Goal: Task Accomplishment & Management: Manage account settings

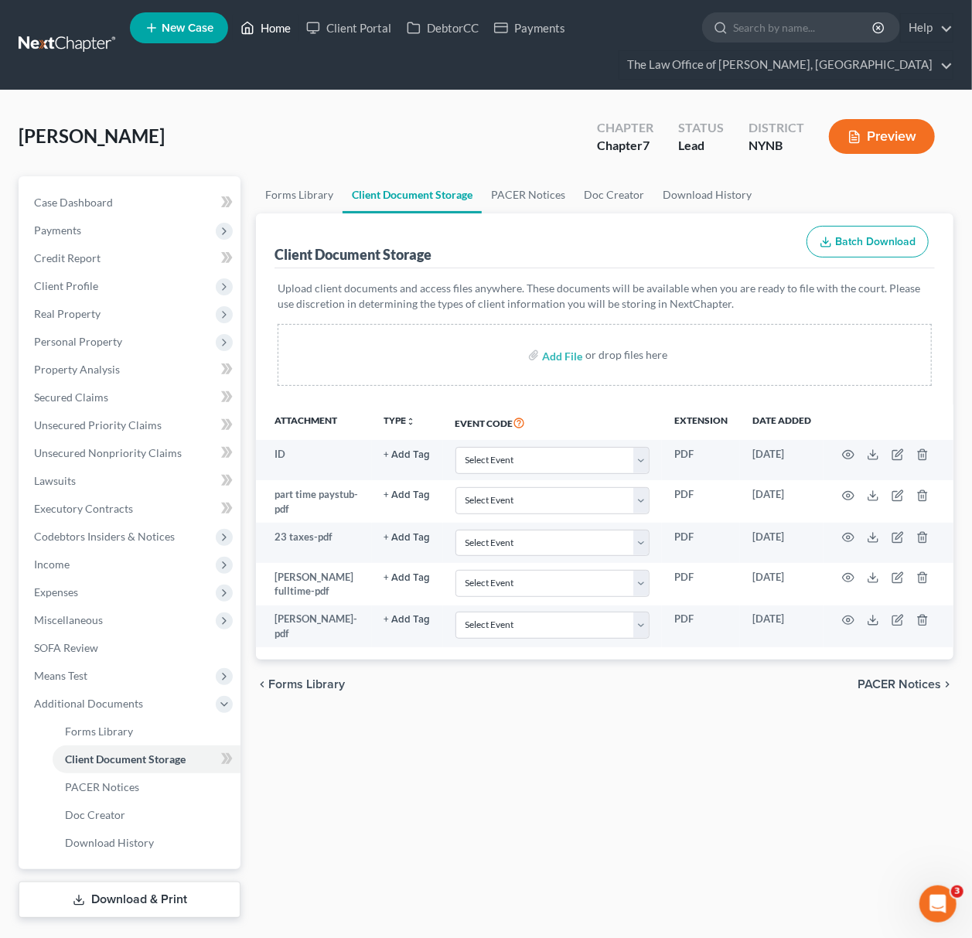
click at [277, 31] on link "Home" at bounding box center [266, 28] width 66 height 28
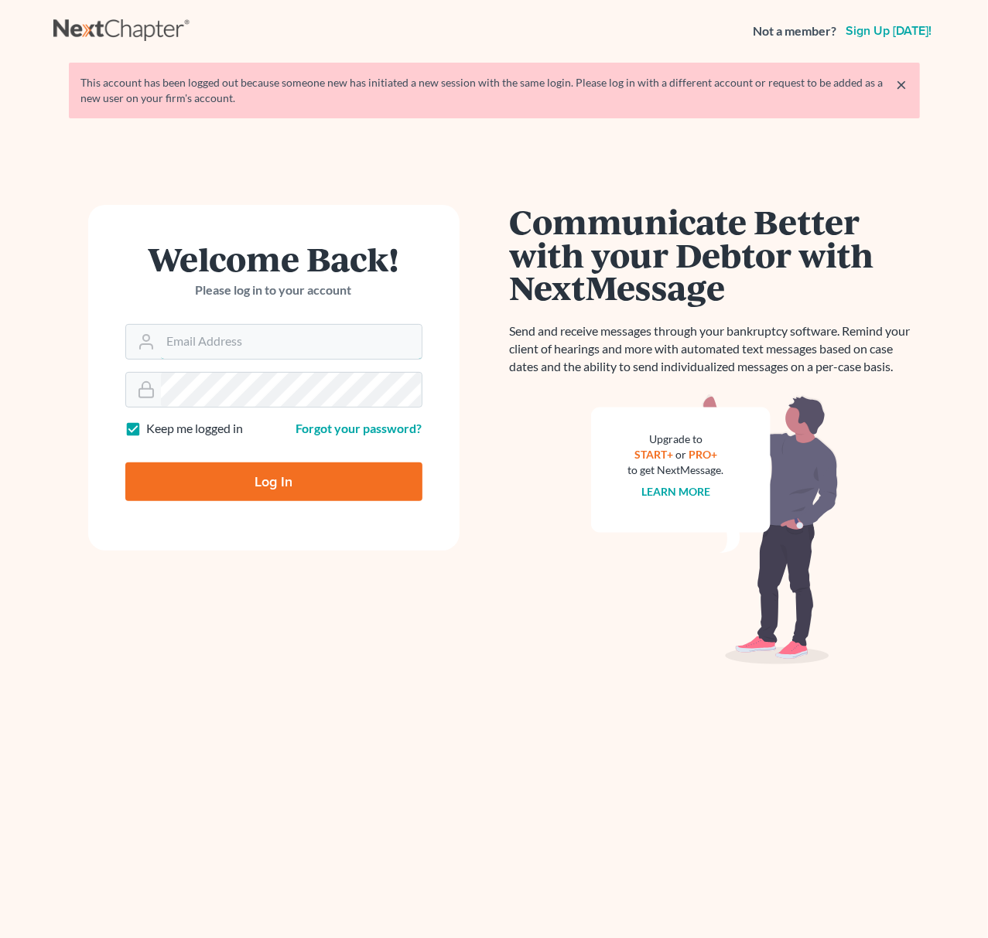
type input "[EMAIL_ADDRESS][DOMAIN_NAME]"
click at [357, 467] on input "Log In" at bounding box center [273, 482] width 297 height 39
type input "Thinking..."
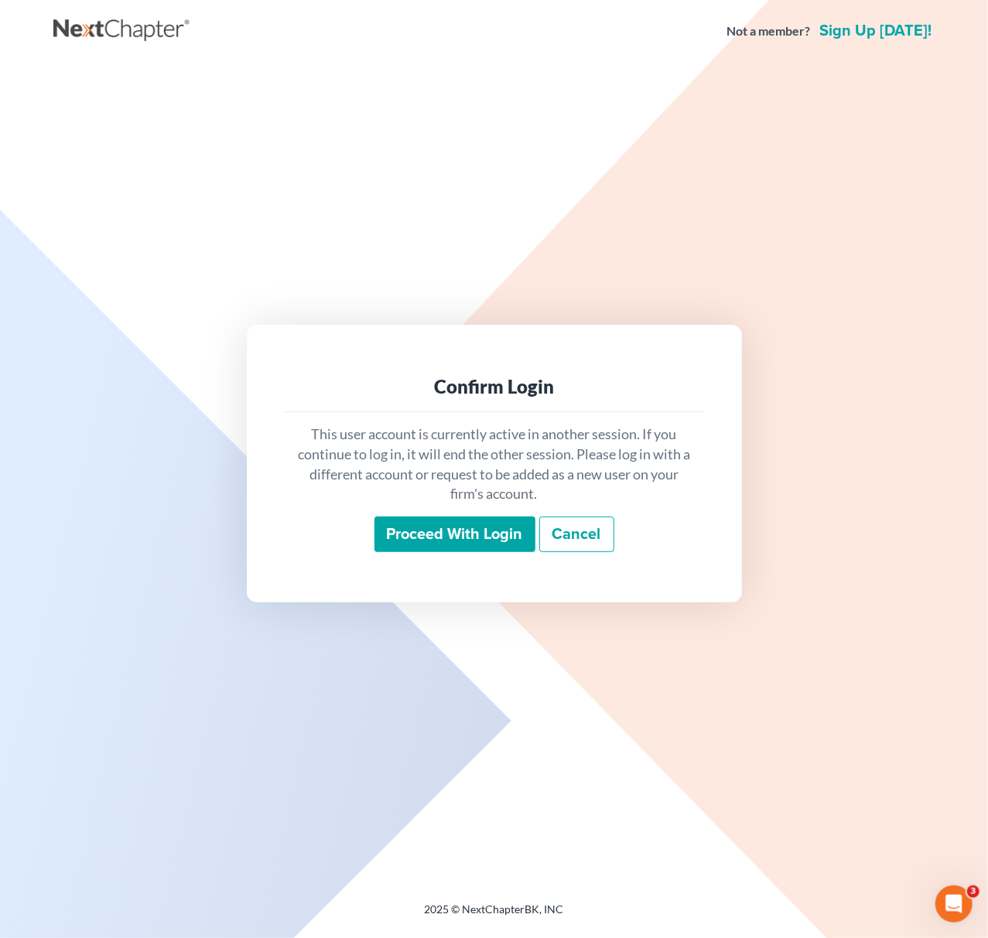
click at [437, 524] on input "Proceed with login" at bounding box center [454, 535] width 161 height 36
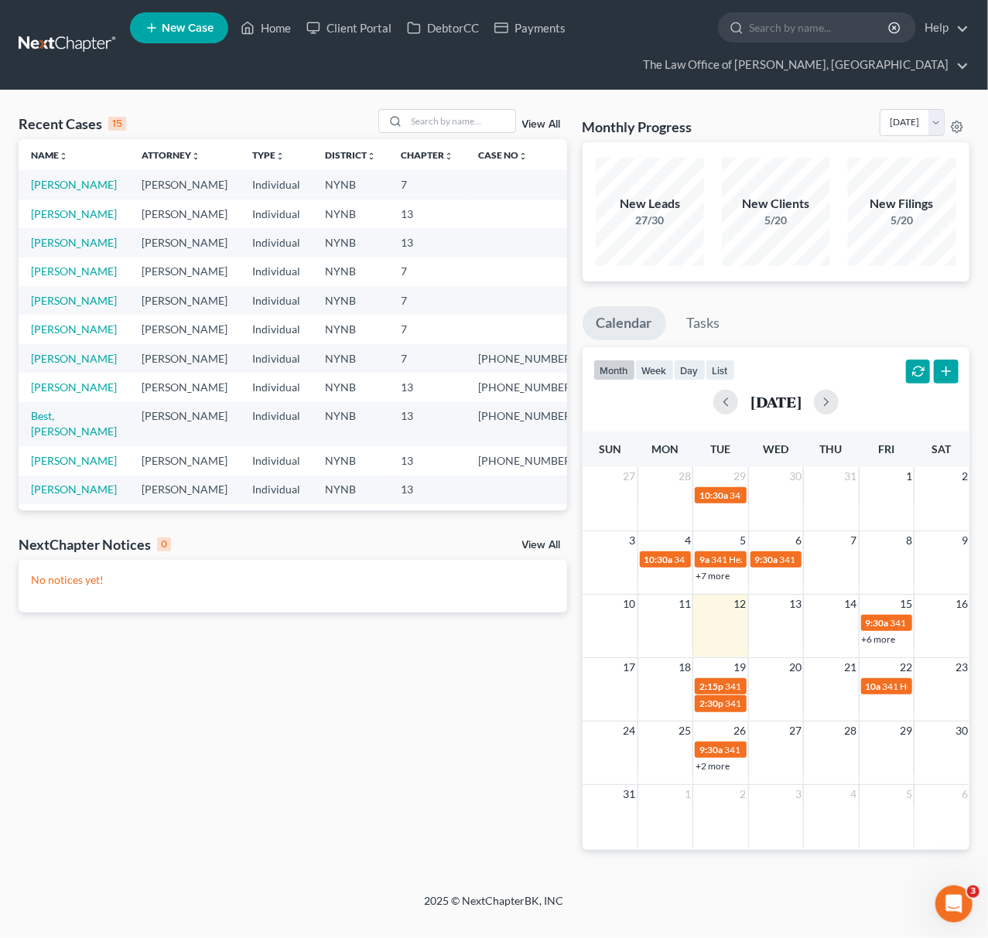
click at [102, 192] on td "[PERSON_NAME]" at bounding box center [74, 184] width 111 height 29
click at [101, 189] on link "[PERSON_NAME]" at bounding box center [74, 184] width 86 height 13
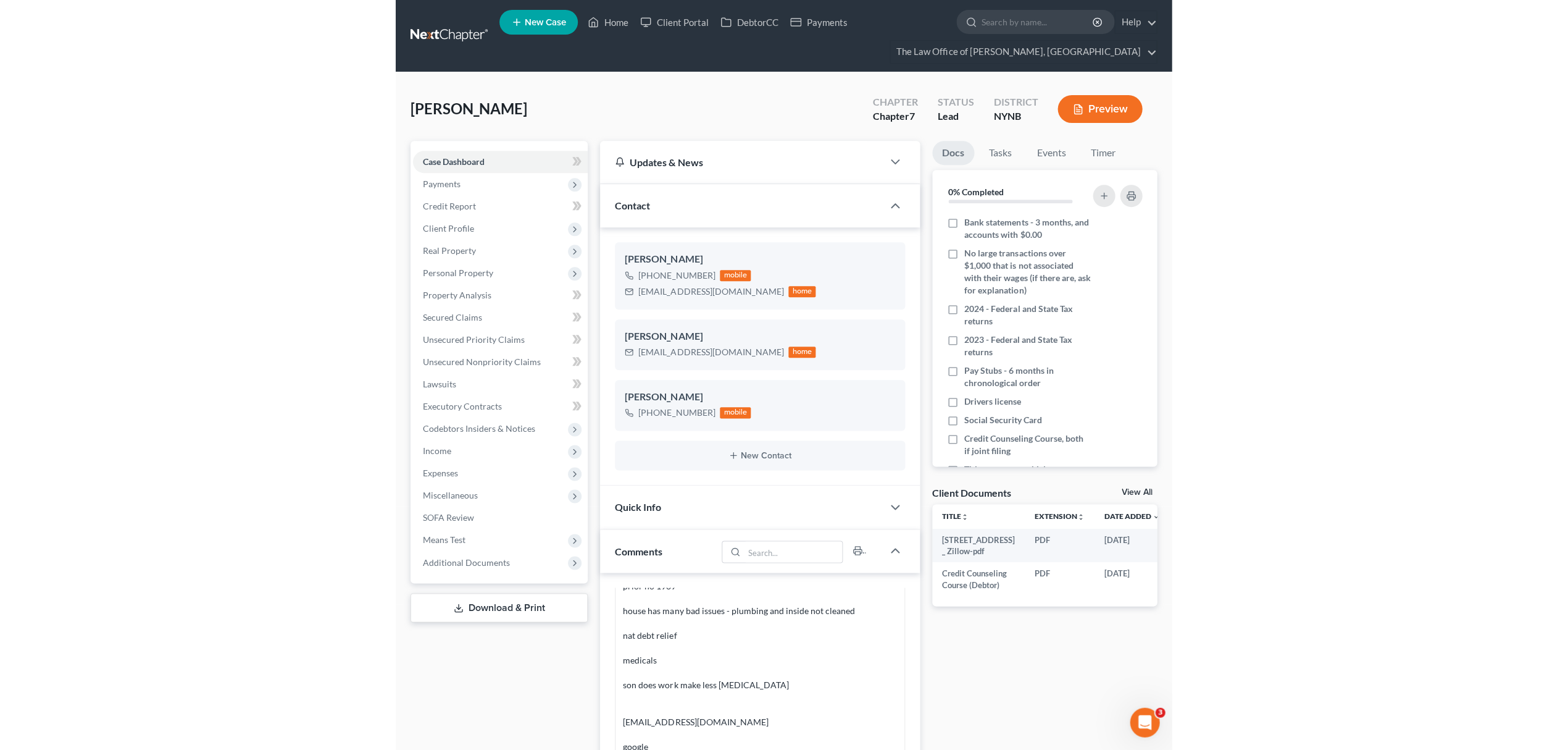
scroll to position [870, 0]
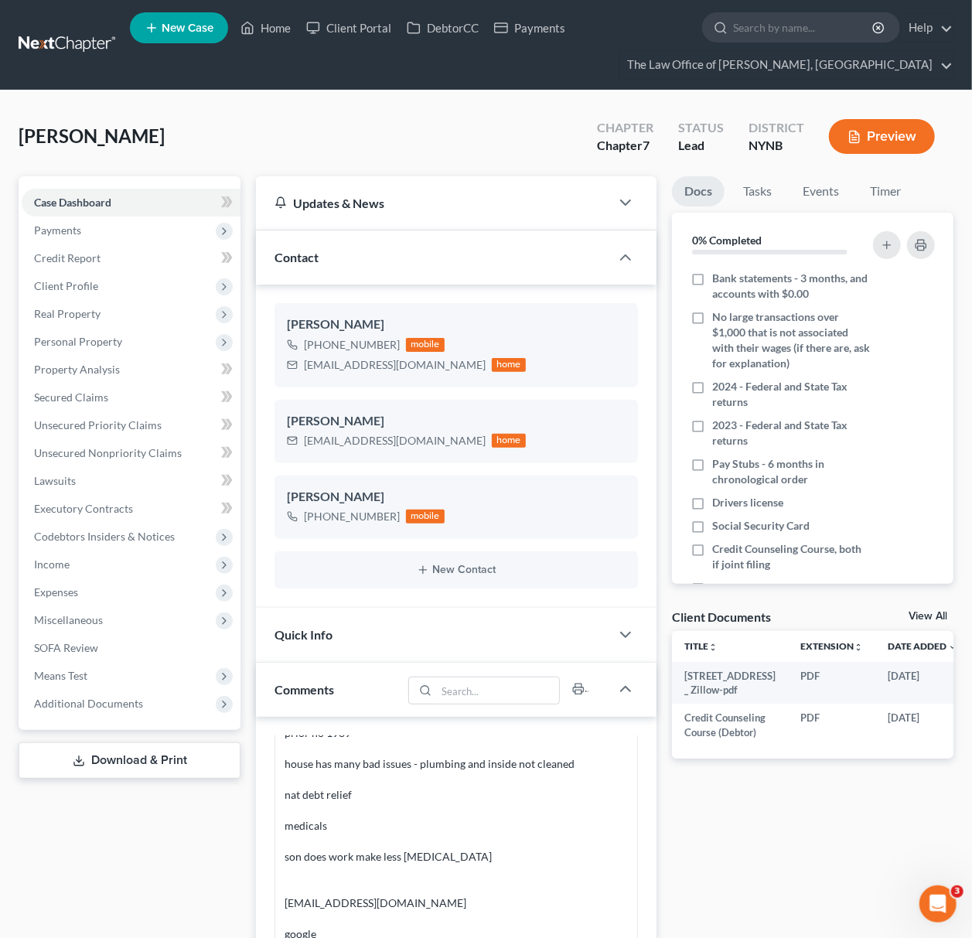
click at [920, 616] on link "View All" at bounding box center [928, 616] width 39 height 11
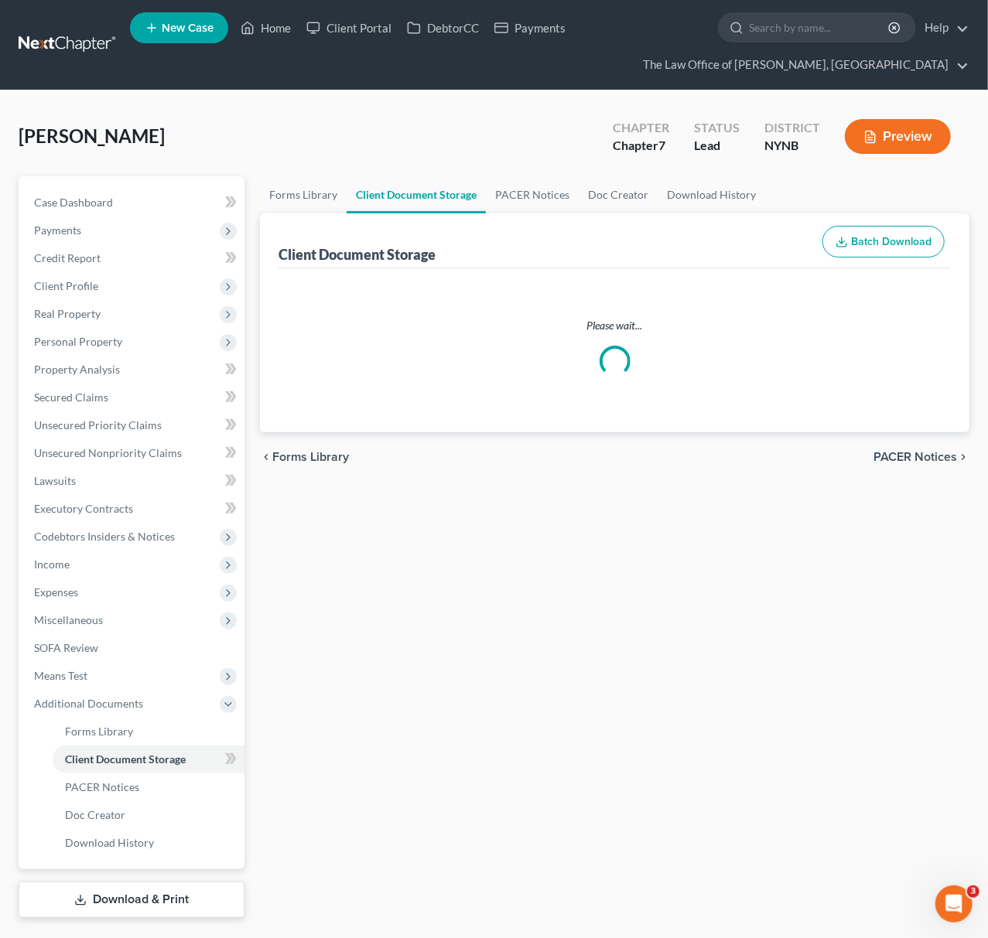
select select "1"
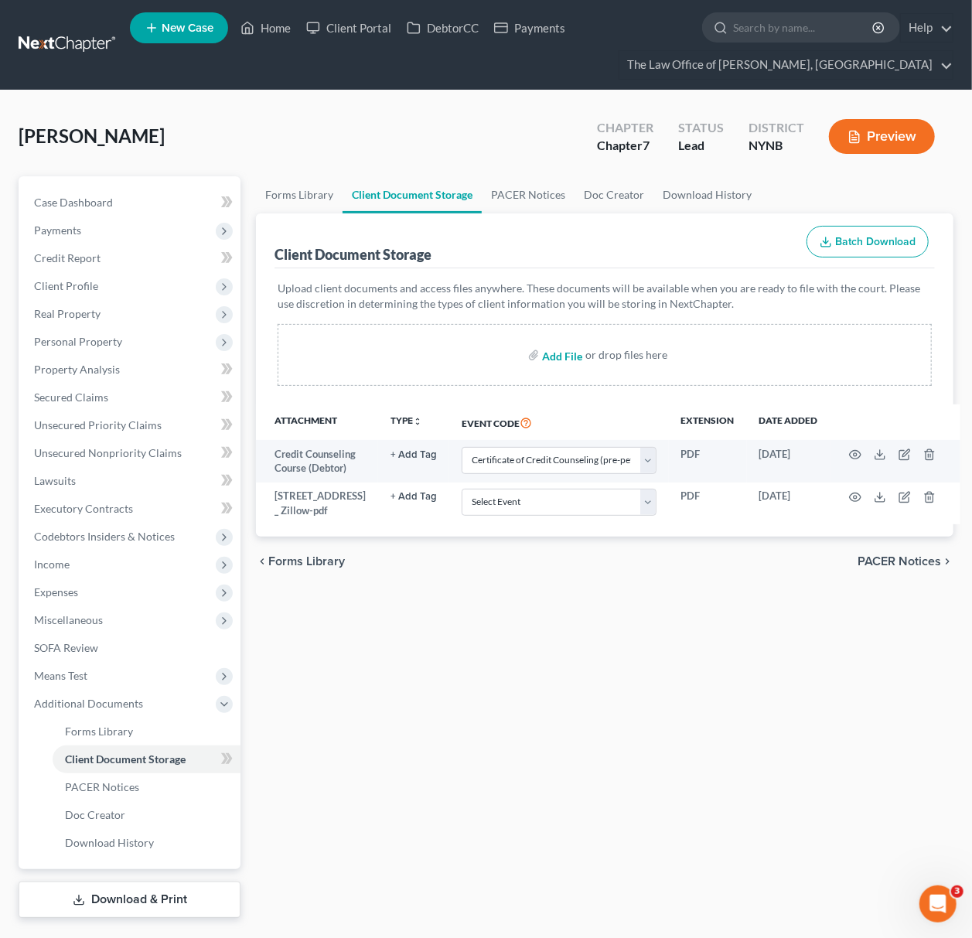
click at [564, 353] on input "file" at bounding box center [560, 355] width 37 height 28
type input "C:\fakepath\taxes 23.pdf"
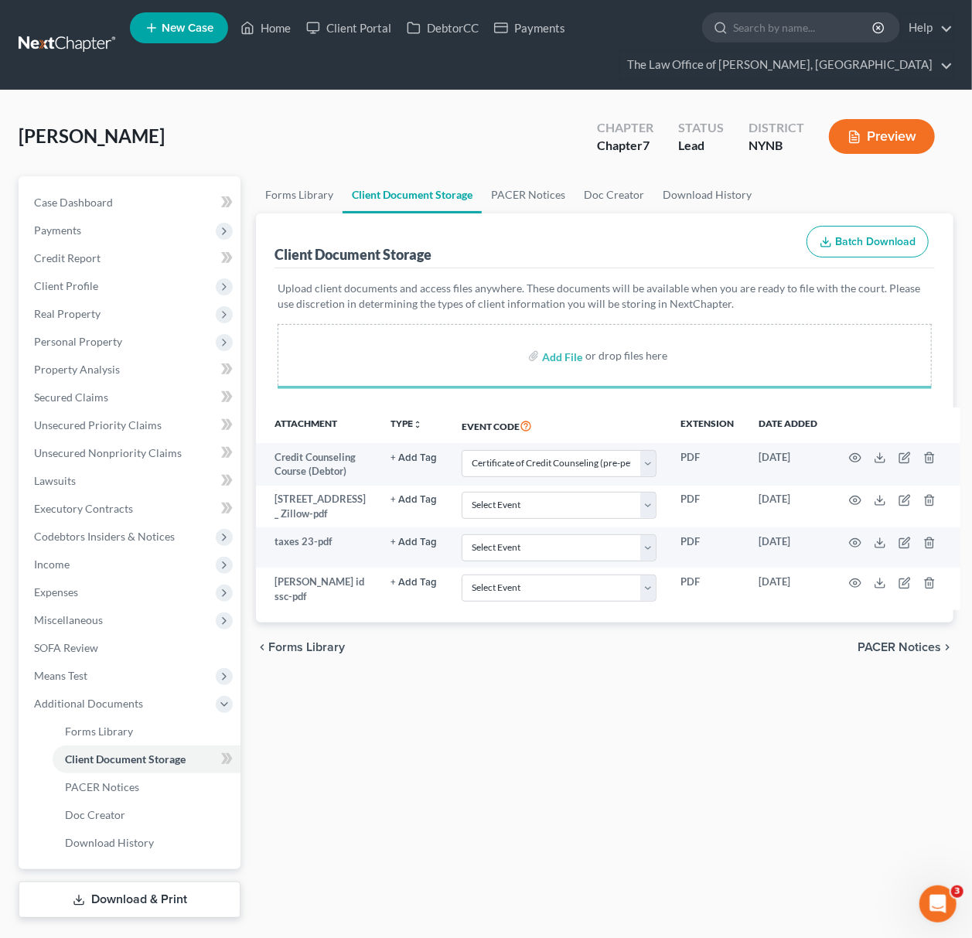
select select "1"
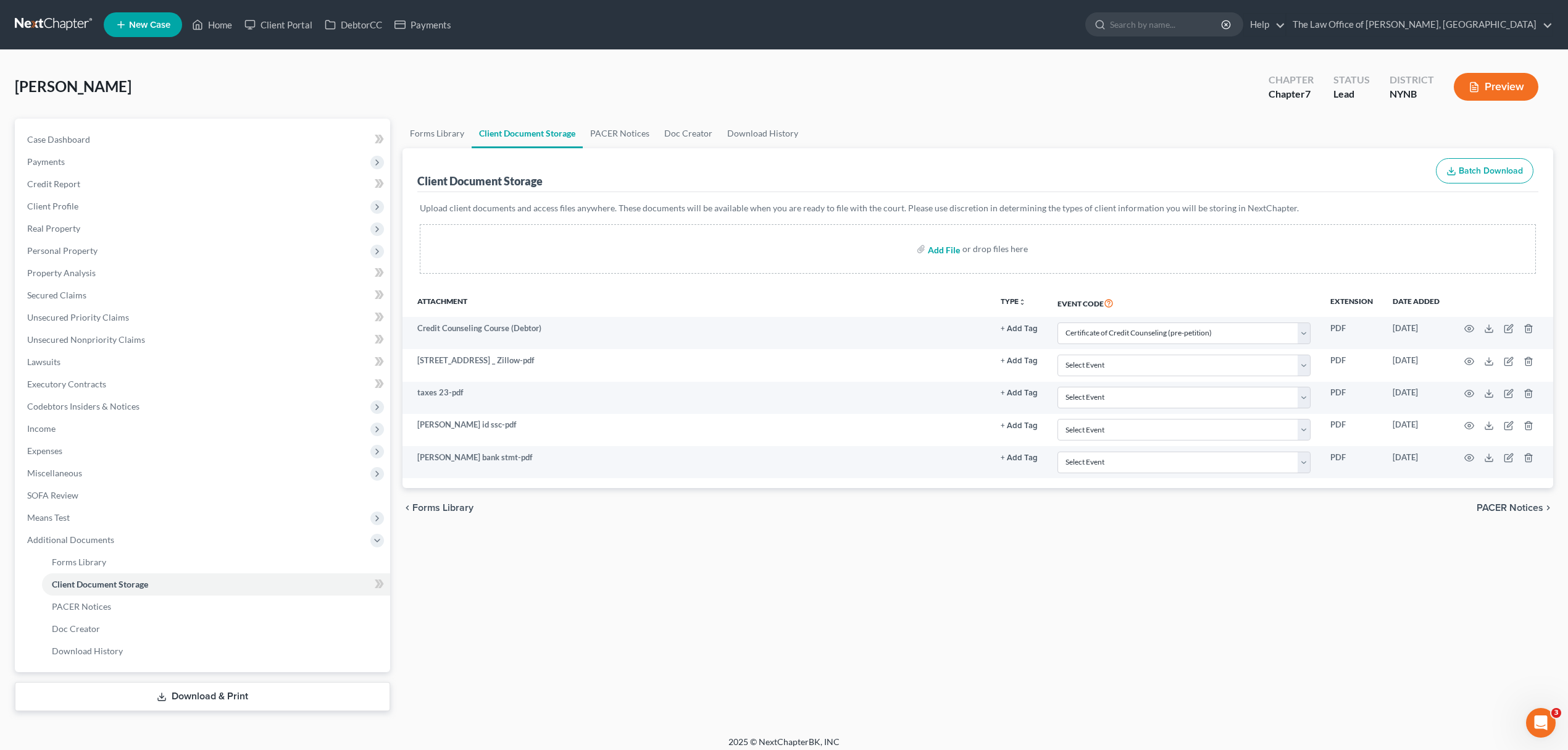
click at [788, 245] on input "file" at bounding box center [942, 249] width 30 height 22
type input "C:\fakepath\[PERSON_NAME] fed extension.pdf"
select select "1"
click at [233, 93] on div "[PERSON_NAME] Upgraded Chapter Chapter 7 Status Lead District NYNB Preview" at bounding box center [784, 91] width 1538 height 54
